Goal: Transaction & Acquisition: Purchase product/service

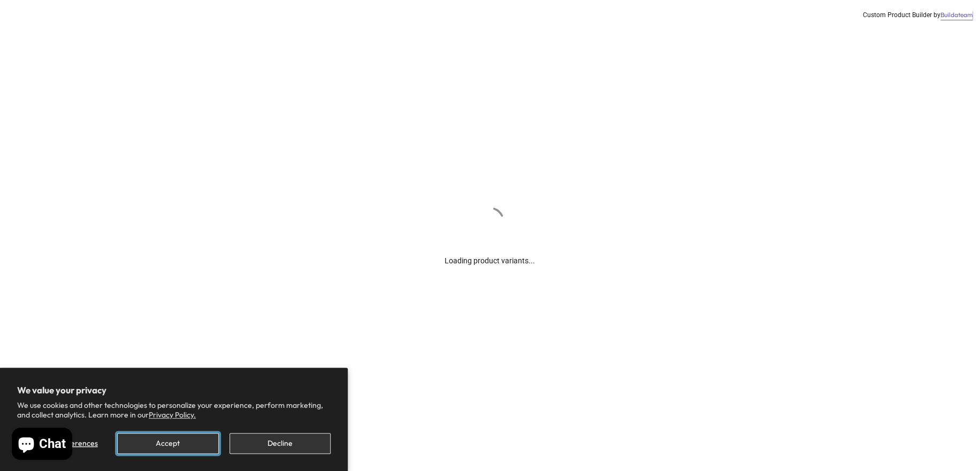
click at [192, 438] on button "Accept" at bounding box center [167, 443] width 101 height 21
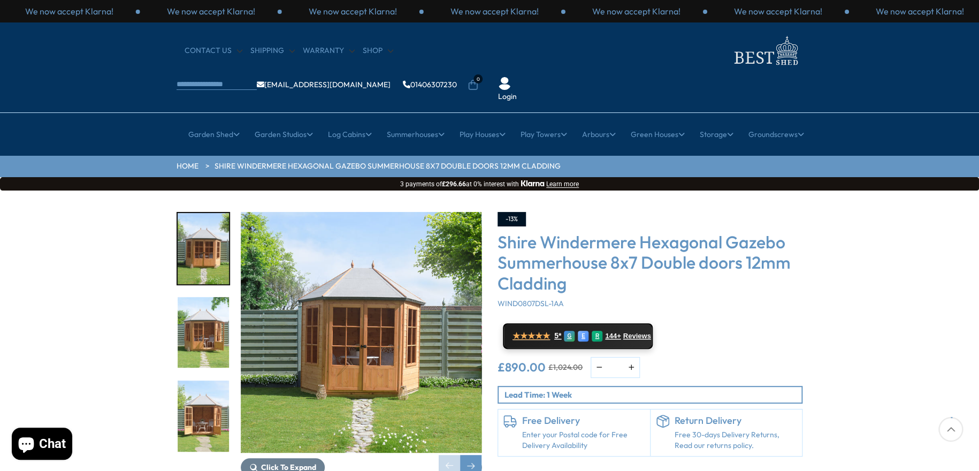
scroll to position [107, 0]
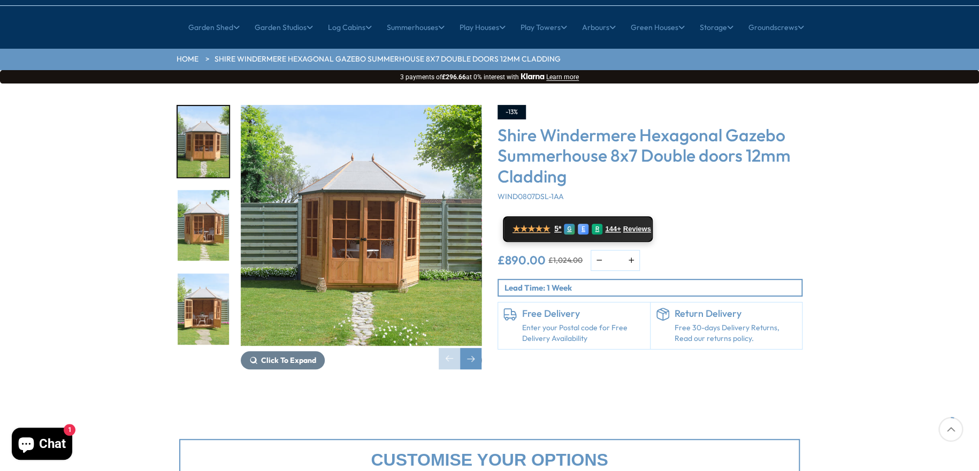
click at [368, 202] on img "1 / 14" at bounding box center [361, 225] width 241 height 241
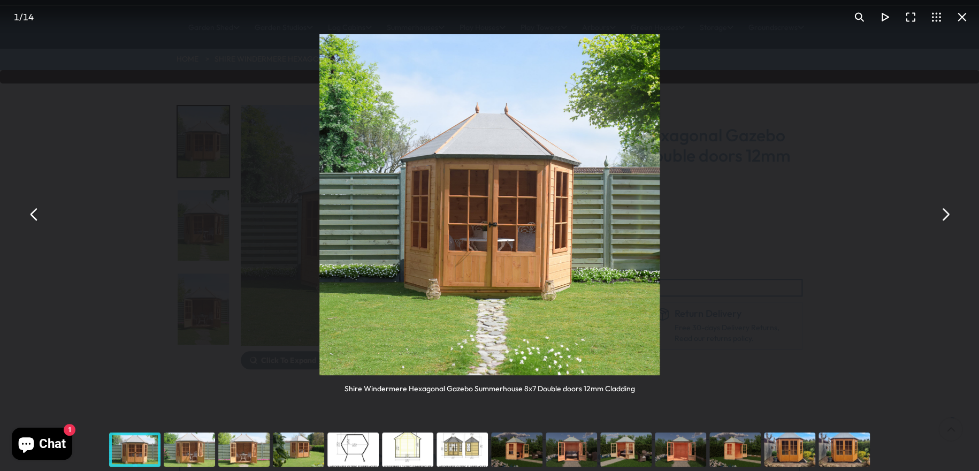
click at [945, 215] on button "You can close this modal content with the ESC key" at bounding box center [945, 214] width 26 height 26
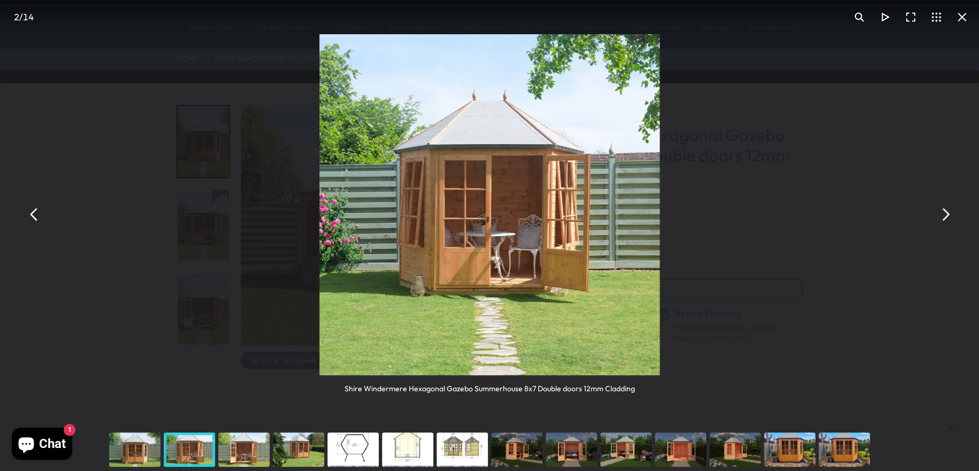
click at [945, 215] on button "You can close this modal content with the ESC key" at bounding box center [945, 214] width 26 height 26
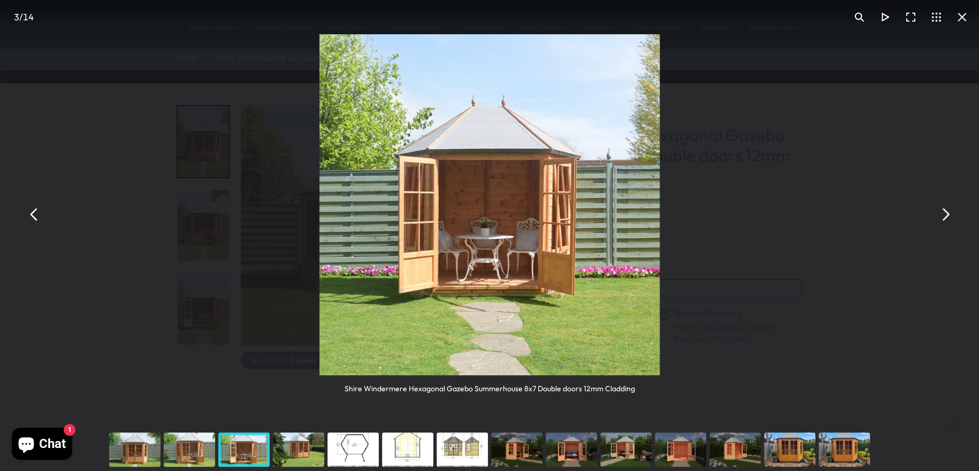
click at [945, 215] on button "You can close this modal content with the ESC key" at bounding box center [945, 214] width 26 height 26
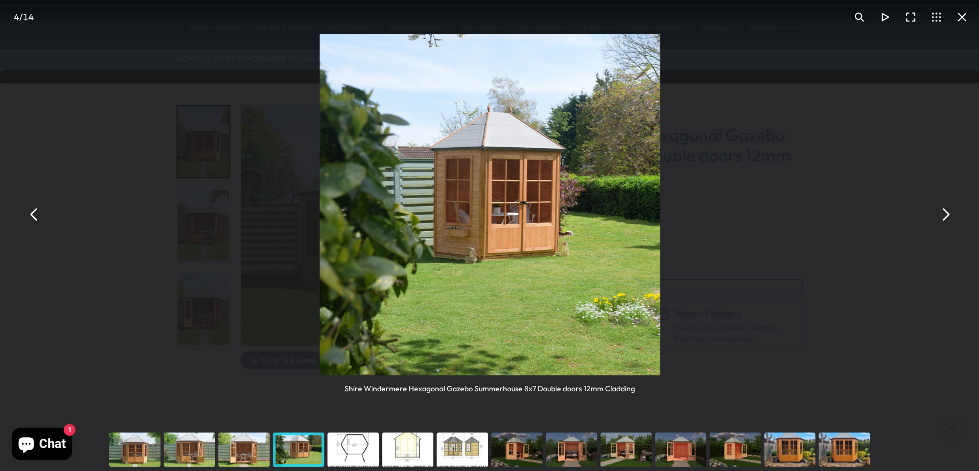
click at [945, 215] on button "You can close this modal content with the ESC key" at bounding box center [945, 214] width 26 height 26
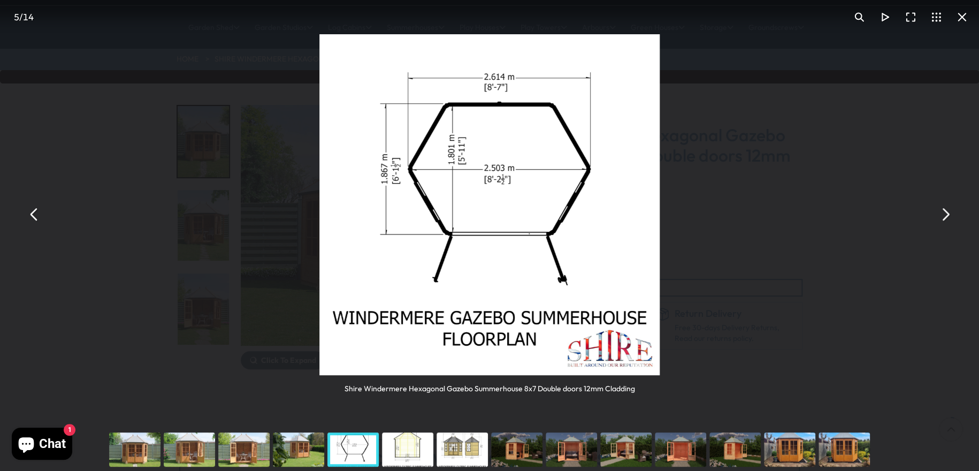
click at [945, 215] on button "You can close this modal content with the ESC key" at bounding box center [945, 214] width 26 height 26
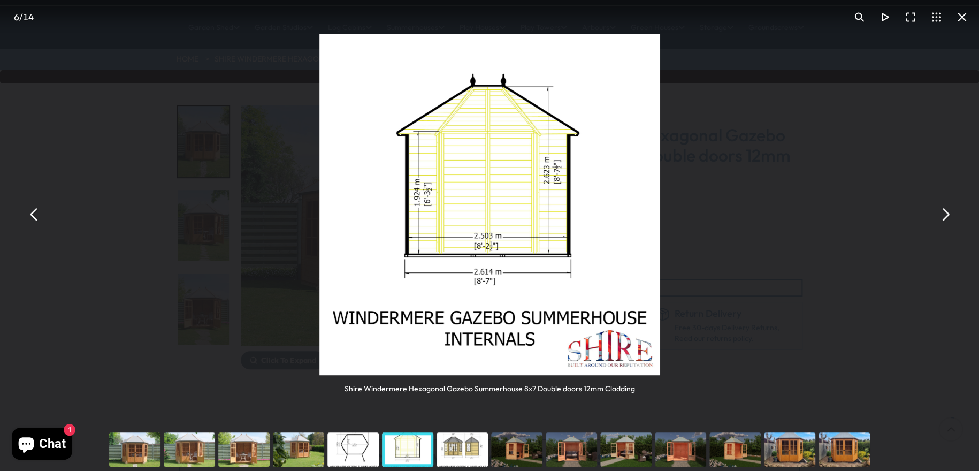
click at [945, 215] on button "You can close this modal content with the ESC key" at bounding box center [945, 214] width 26 height 26
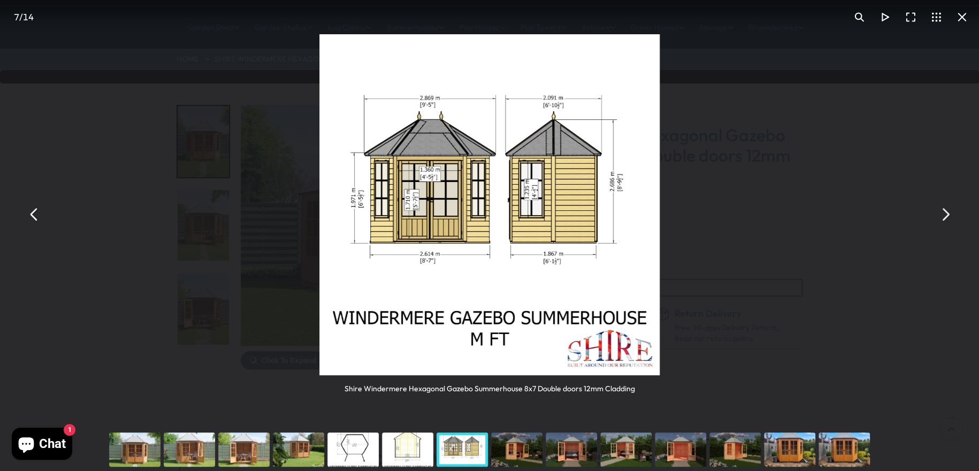
click at [945, 215] on button "You can close this modal content with the ESC key" at bounding box center [945, 214] width 26 height 26
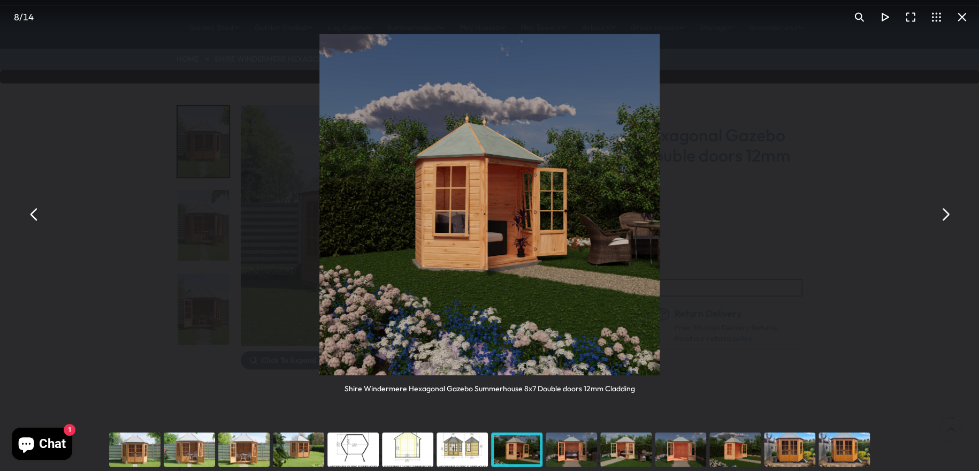
click at [945, 215] on button "You can close this modal content with the ESC key" at bounding box center [945, 214] width 26 height 26
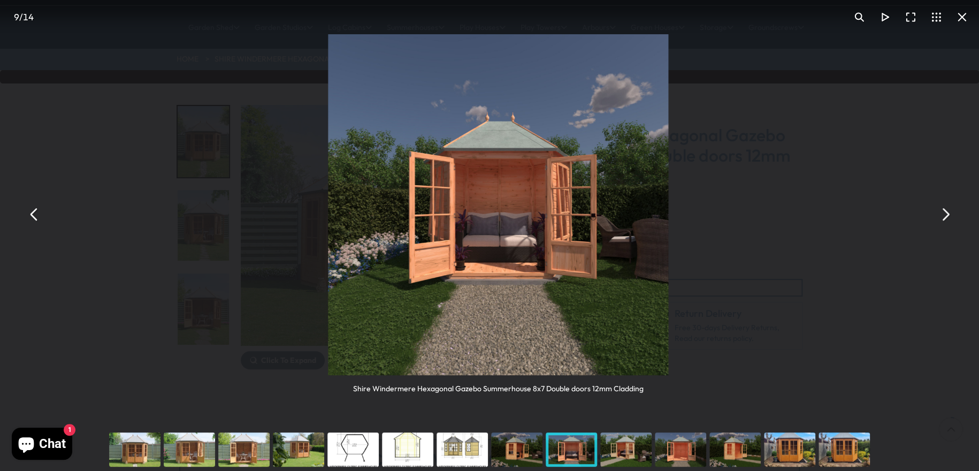
click at [945, 215] on button "You can close this modal content with the ESC key" at bounding box center [945, 214] width 26 height 26
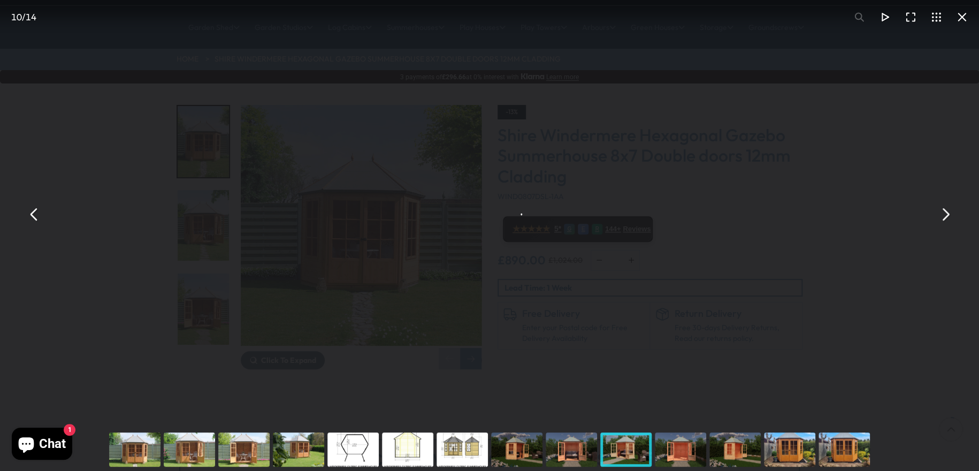
click at [945, 215] on button "You can close this modal content with the ESC key" at bounding box center [945, 214] width 26 height 26
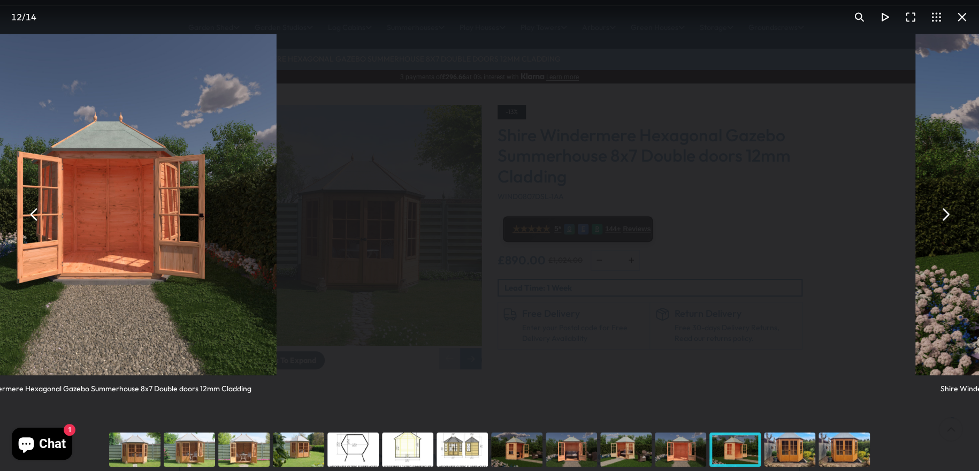
click at [945, 215] on button "You can close this modal content with the ESC key" at bounding box center [945, 214] width 26 height 26
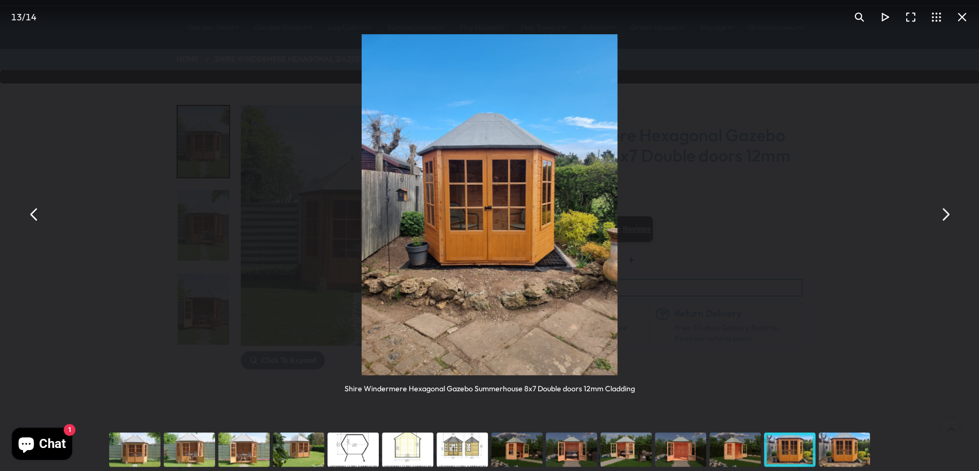
click at [945, 215] on button "You can close this modal content with the ESC key" at bounding box center [945, 214] width 26 height 26
click at [963, 16] on button "You can close this modal content with the ESC key" at bounding box center [962, 17] width 26 height 26
